Goal: Find contact information: Find contact information

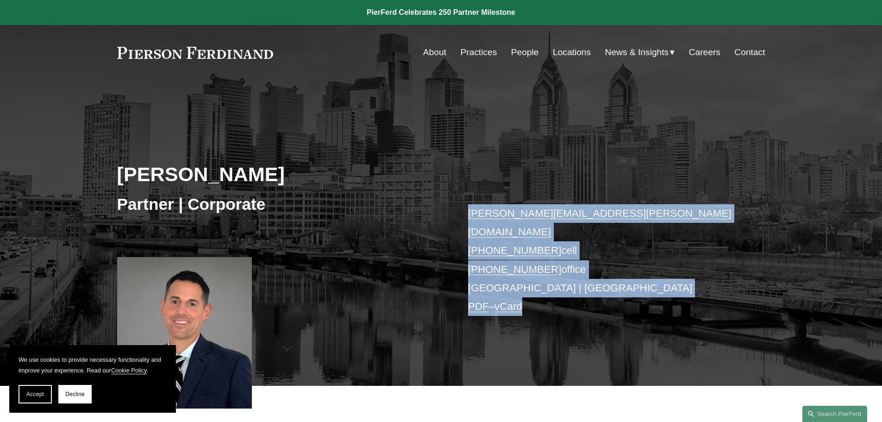
drag, startPoint x: 547, startPoint y: 294, endPoint x: 462, endPoint y: 218, distance: 113.4
click at [462, 218] on div "[PERSON_NAME] Partner | Corporate [PERSON_NAME][EMAIL_ADDRESS][PERSON_NAME][DOM…" at bounding box center [441, 245] width 882 height 279
click at [617, 235] on p "[PERSON_NAME][EMAIL_ADDRESS][PERSON_NAME][DOMAIN_NAME] [PHONE_NUMBER] cell [PHO…" at bounding box center [603, 260] width 270 height 112
drag, startPoint x: 587, startPoint y: 267, endPoint x: 468, endPoint y: 212, distance: 131.1
click at [468, 212] on p "[PERSON_NAME][EMAIL_ADDRESS][PERSON_NAME][DOMAIN_NAME] [PHONE_NUMBER] cell [PHO…" at bounding box center [603, 260] width 270 height 112
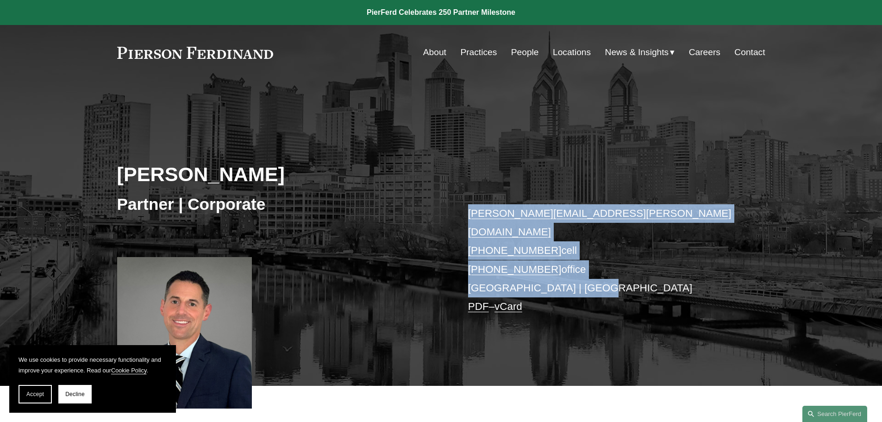
copy p "[PERSON_NAME][EMAIL_ADDRESS][PERSON_NAME][DOMAIN_NAME] [PHONE_NUMBER] cell [PHO…"
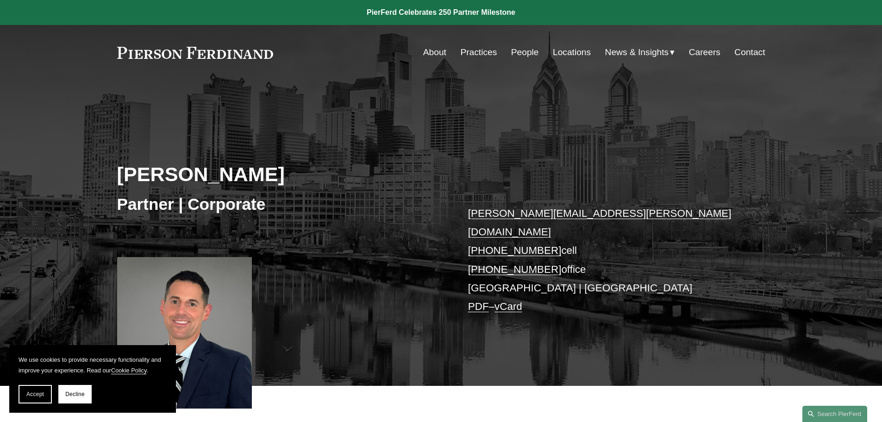
click at [518, 315] on div "[PERSON_NAME] Partner | Corporate [PERSON_NAME][EMAIL_ADDRESS][PERSON_NAME][DOM…" at bounding box center [441, 245] width 882 height 279
click at [511, 300] on link "vCard" at bounding box center [508, 306] width 28 height 12
click at [481, 300] on link "PDF" at bounding box center [478, 306] width 21 height 12
click at [33, 34] on div "Skip to Content About Practices People Locations" at bounding box center [441, 52] width 882 height 55
